Goal: Task Accomplishment & Management: Complete application form

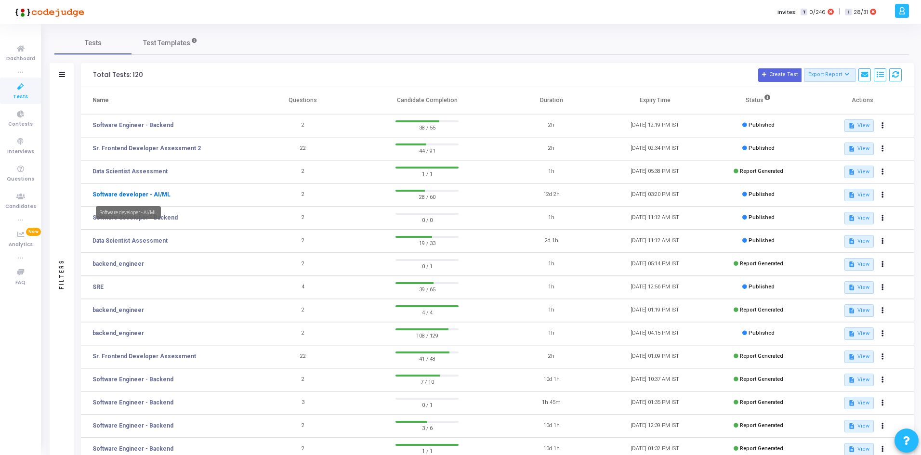
click at [151, 190] on link "Software developer - AI/ML" at bounding box center [131, 194] width 78 height 9
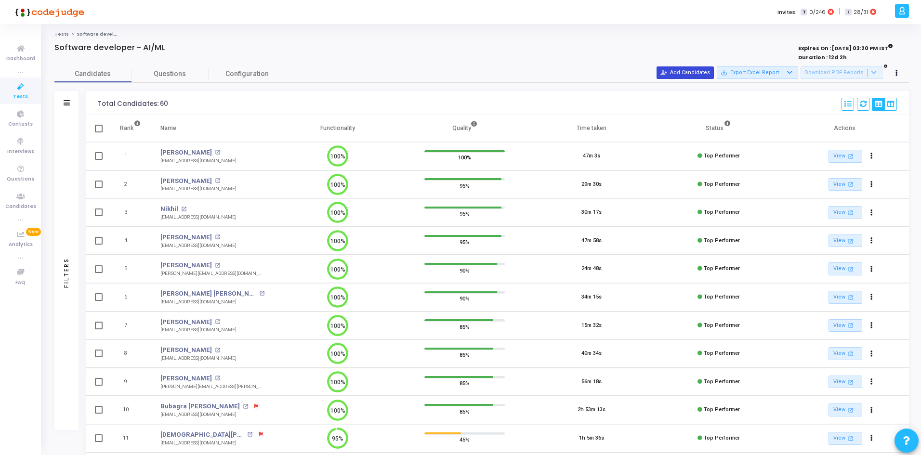
click at [681, 78] on button "person_add_alt Add Candidates" at bounding box center [685, 72] width 57 height 13
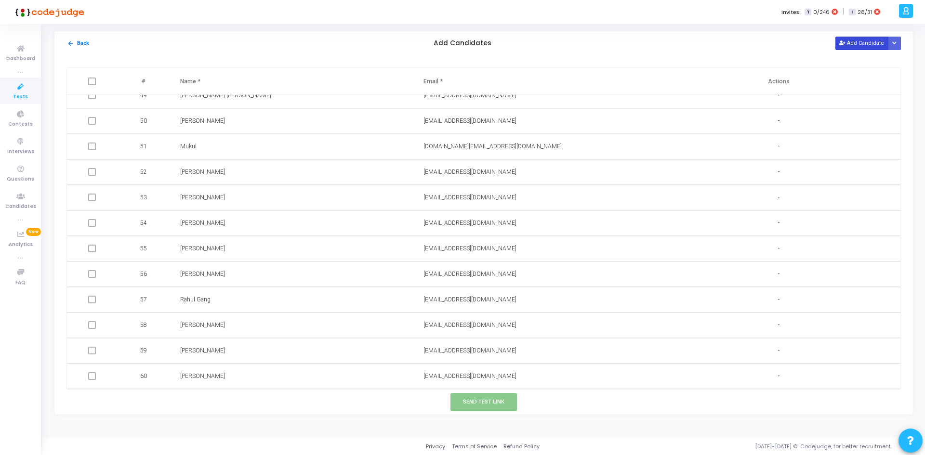
click at [861, 44] on button "Add Candidate" at bounding box center [861, 43] width 53 height 13
click at [538, 369] on input "text" at bounding box center [501, 377] width 156 height 16
paste input "[EMAIL_ADDRESS][DOMAIN_NAME]"
type input "[EMAIL_ADDRESS][DOMAIN_NAME]"
click at [209, 379] on input "text" at bounding box center [258, 377] width 156 height 16
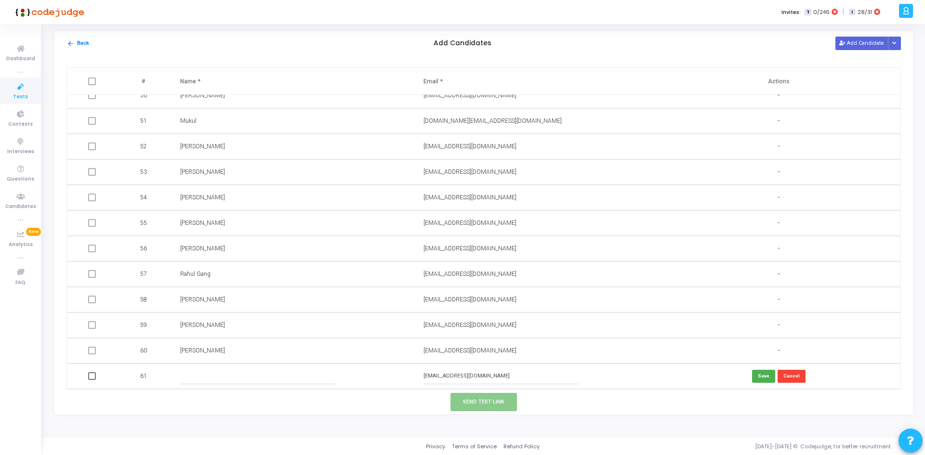
paste input "[PERSON_NAME]"
type input "[PERSON_NAME]"
click at [498, 403] on button "Send Test Link" at bounding box center [483, 402] width 66 height 18
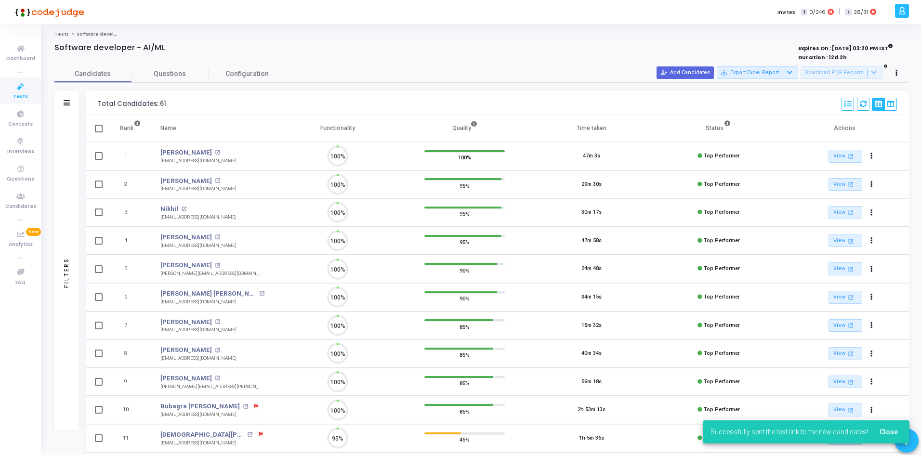
scroll to position [4, 4]
